Goal: Task Accomplishment & Management: Manage account settings

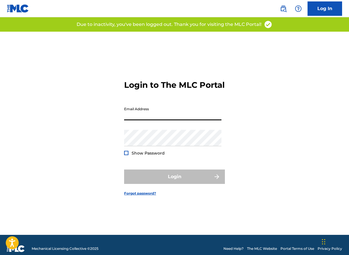
click at [161, 120] on input "Email Address" at bounding box center [172, 112] width 97 height 16
type input "[EMAIL_ADDRESS][DOMAIN_NAME]"
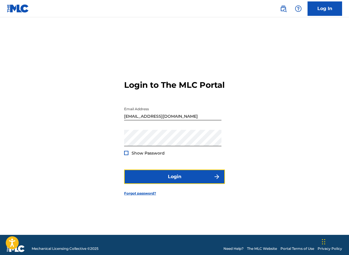
click at [178, 183] on button "Login" at bounding box center [174, 176] width 101 height 14
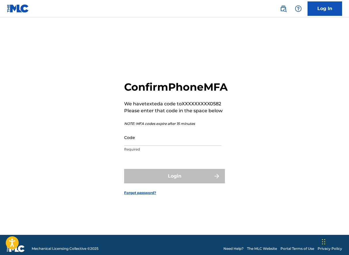
click at [147, 146] on input "Code" at bounding box center [172, 137] width 97 height 16
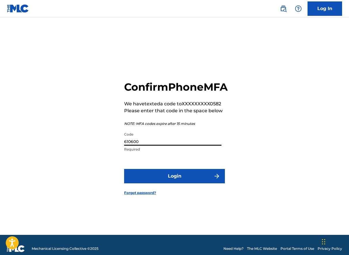
type input "610600"
click at [173, 183] on button "Login" at bounding box center [174, 176] width 101 height 14
